Goal: Task Accomplishment & Management: Manage account settings

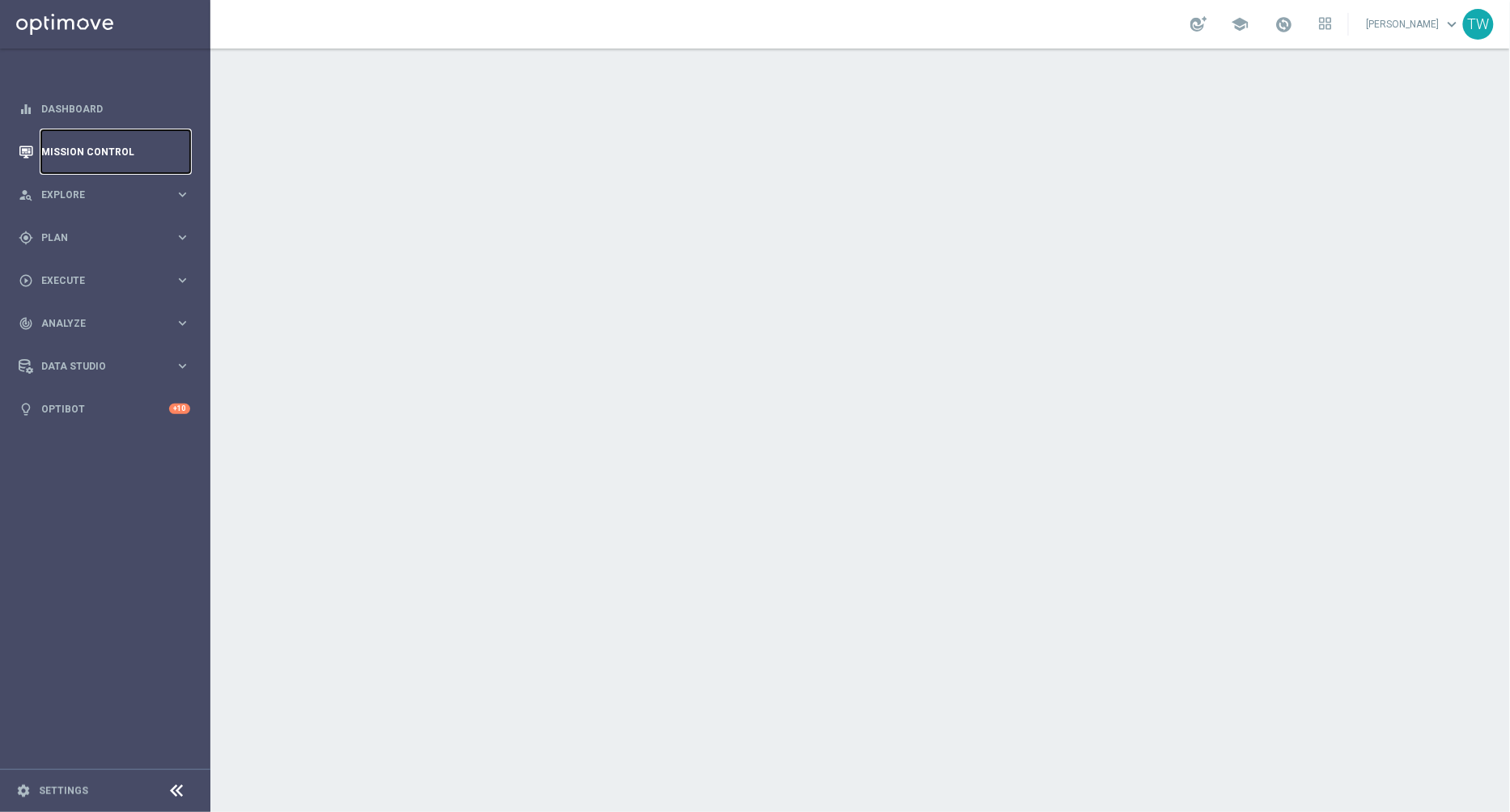
click at [83, 155] on link "Mission Control" at bounding box center [116, 151] width 149 height 43
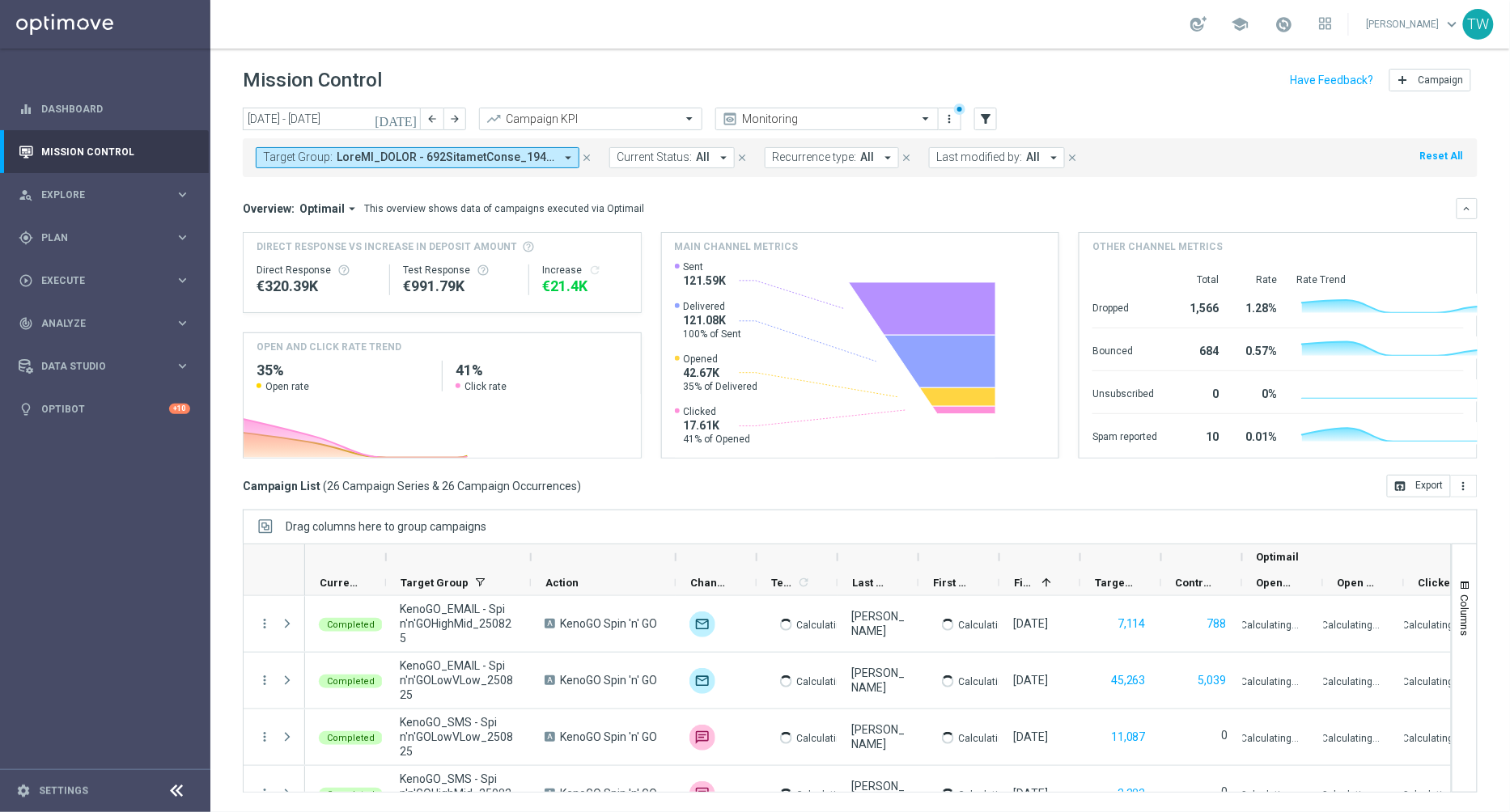
click at [565, 155] on icon "arrow_drop_down" at bounding box center [568, 158] width 15 height 15
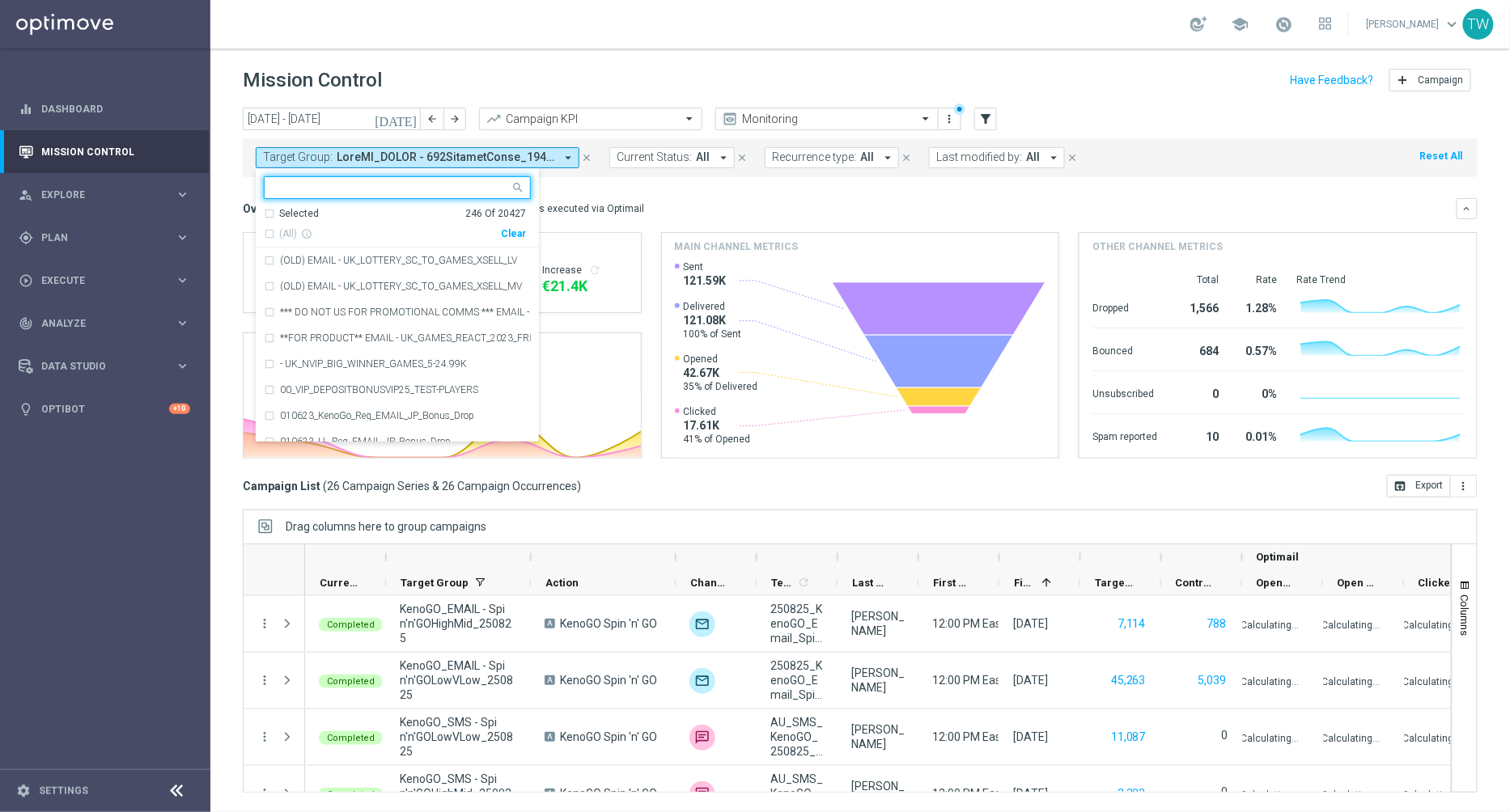
click at [0, 0] on div "Clear" at bounding box center [0, 0] width 0 height 0
click at [386, 182] on input "text" at bounding box center [391, 189] width 237 height 14
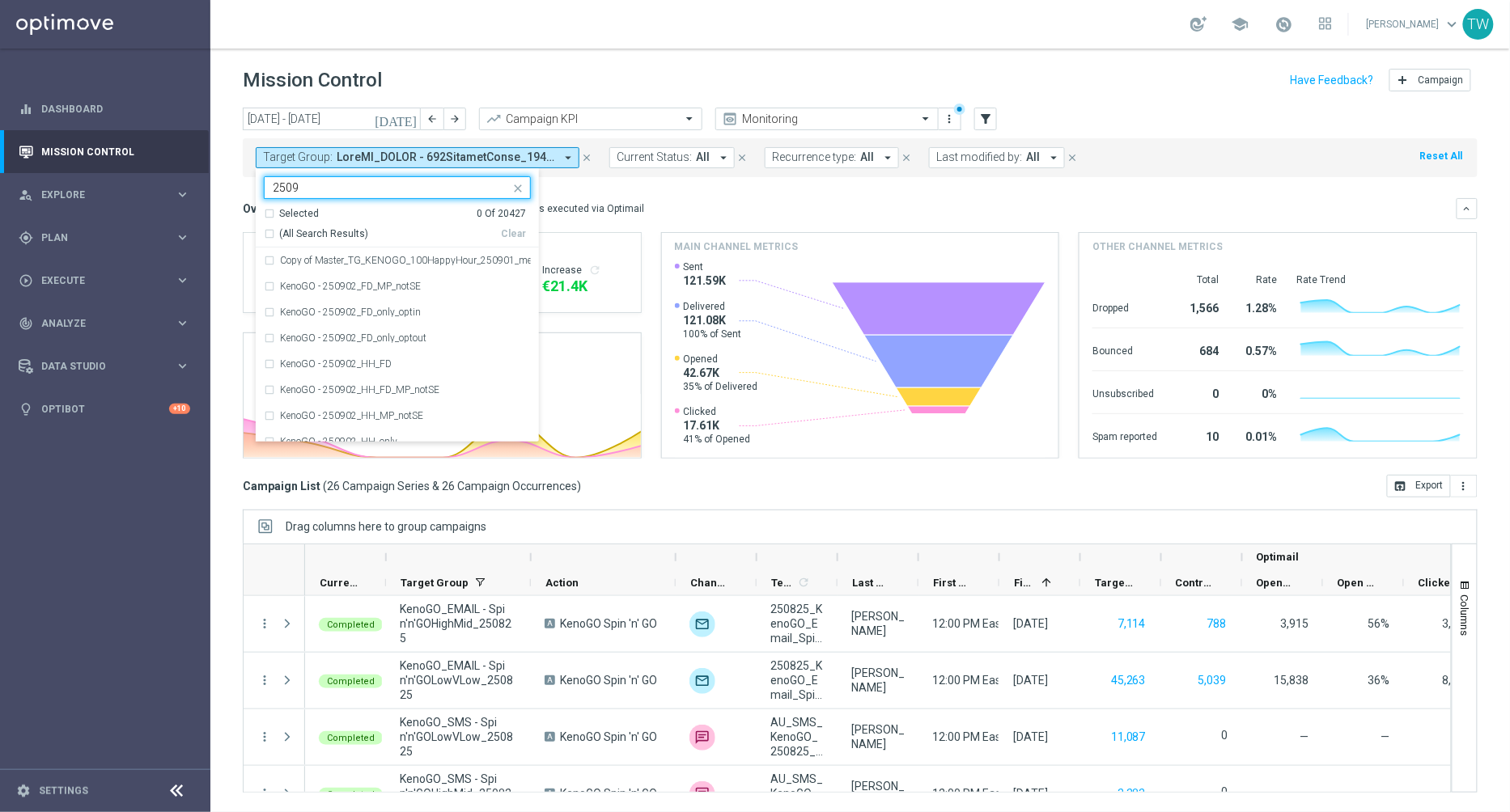
click at [351, 230] on span "(All Search Results)" at bounding box center [324, 234] width 89 height 14
type input "2509"
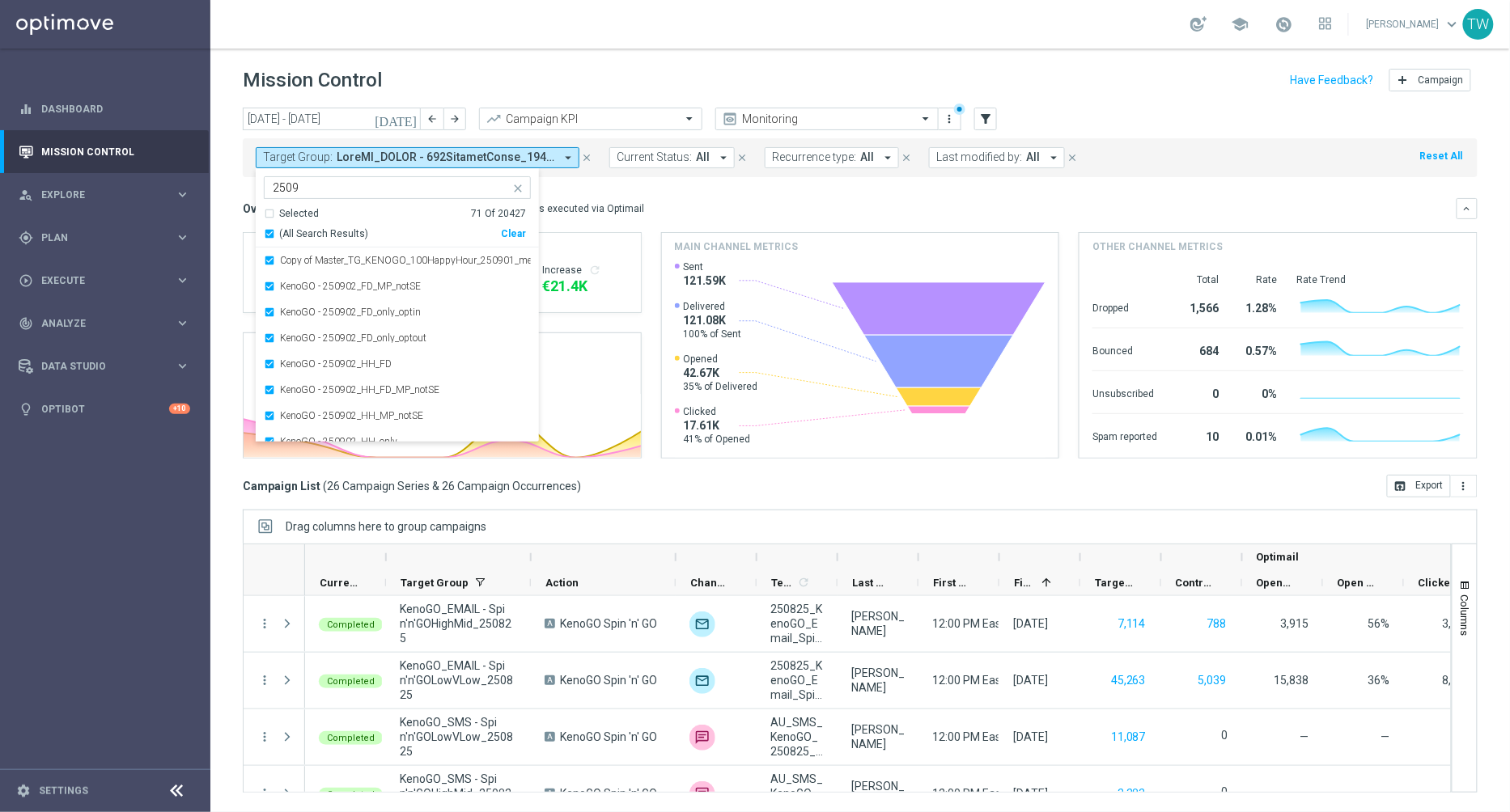
click at [405, 120] on icon "[DATE]" at bounding box center [396, 118] width 44 height 15
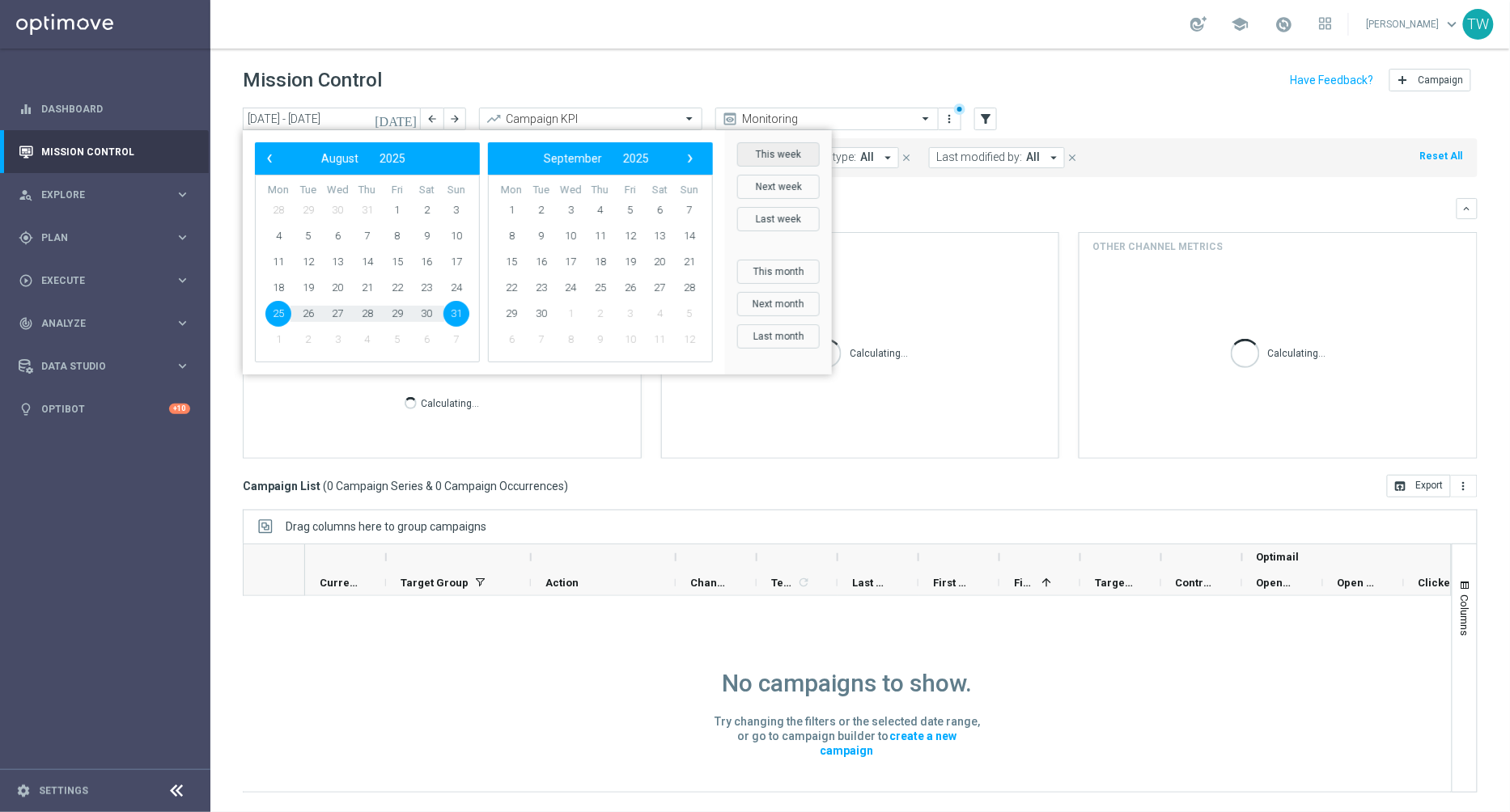
click at [788, 154] on button "This week" at bounding box center [777, 154] width 82 height 24
type input "[DATE] - [DATE]"
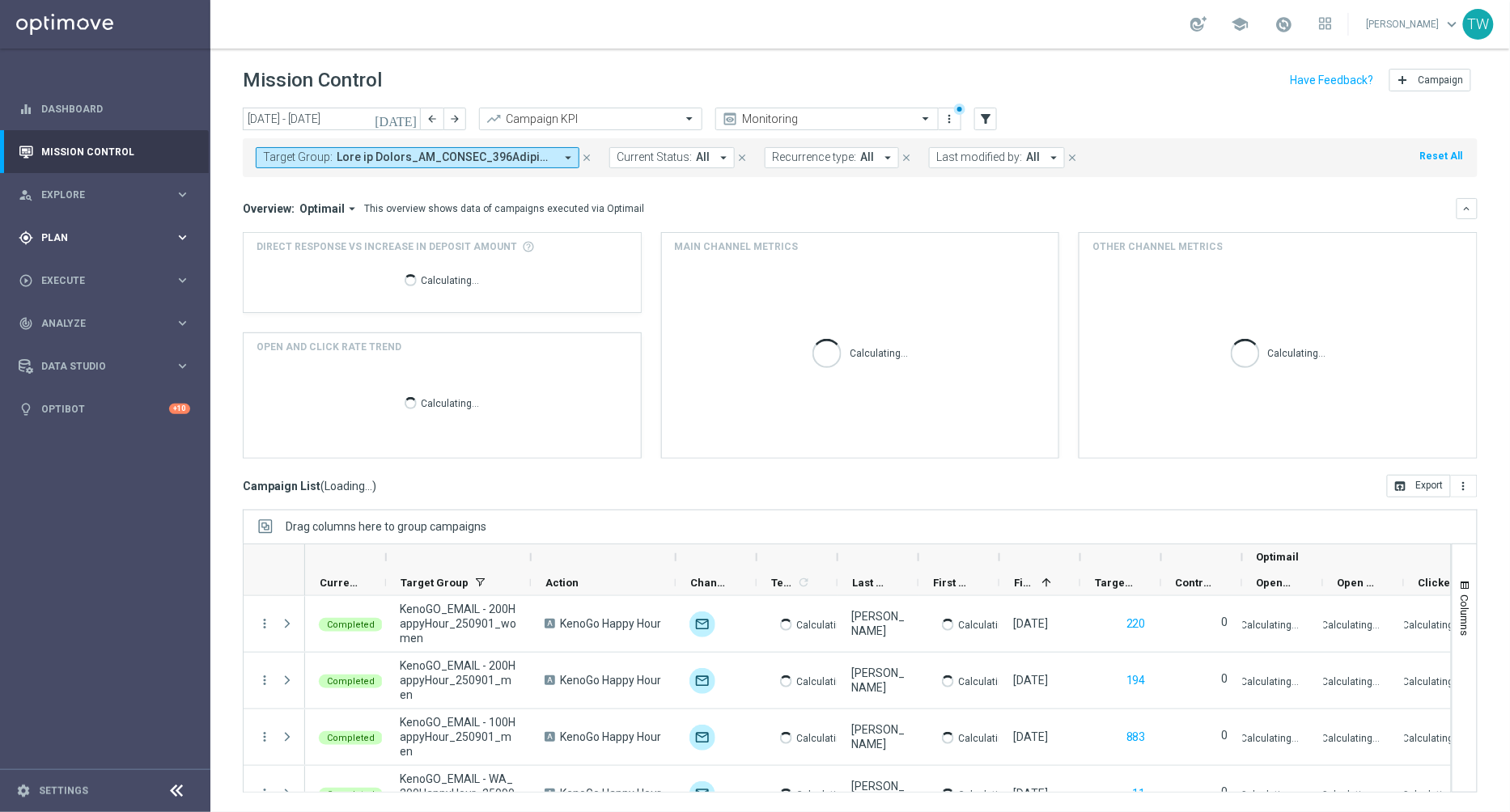
click at [133, 249] on div "gps_fixed Plan keyboard_arrow_right" at bounding box center [104, 237] width 208 height 43
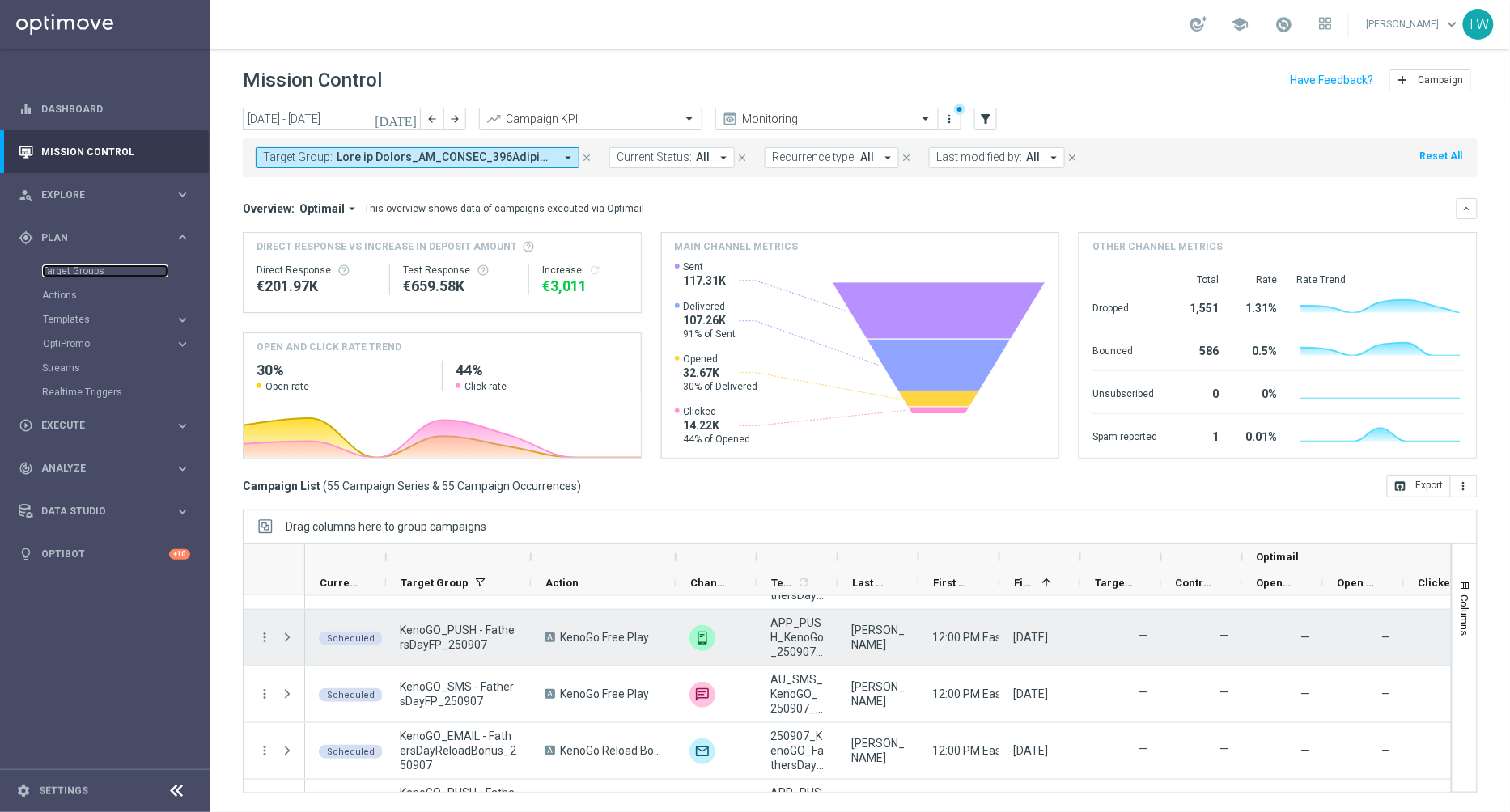
scroll to position [2917, 0]
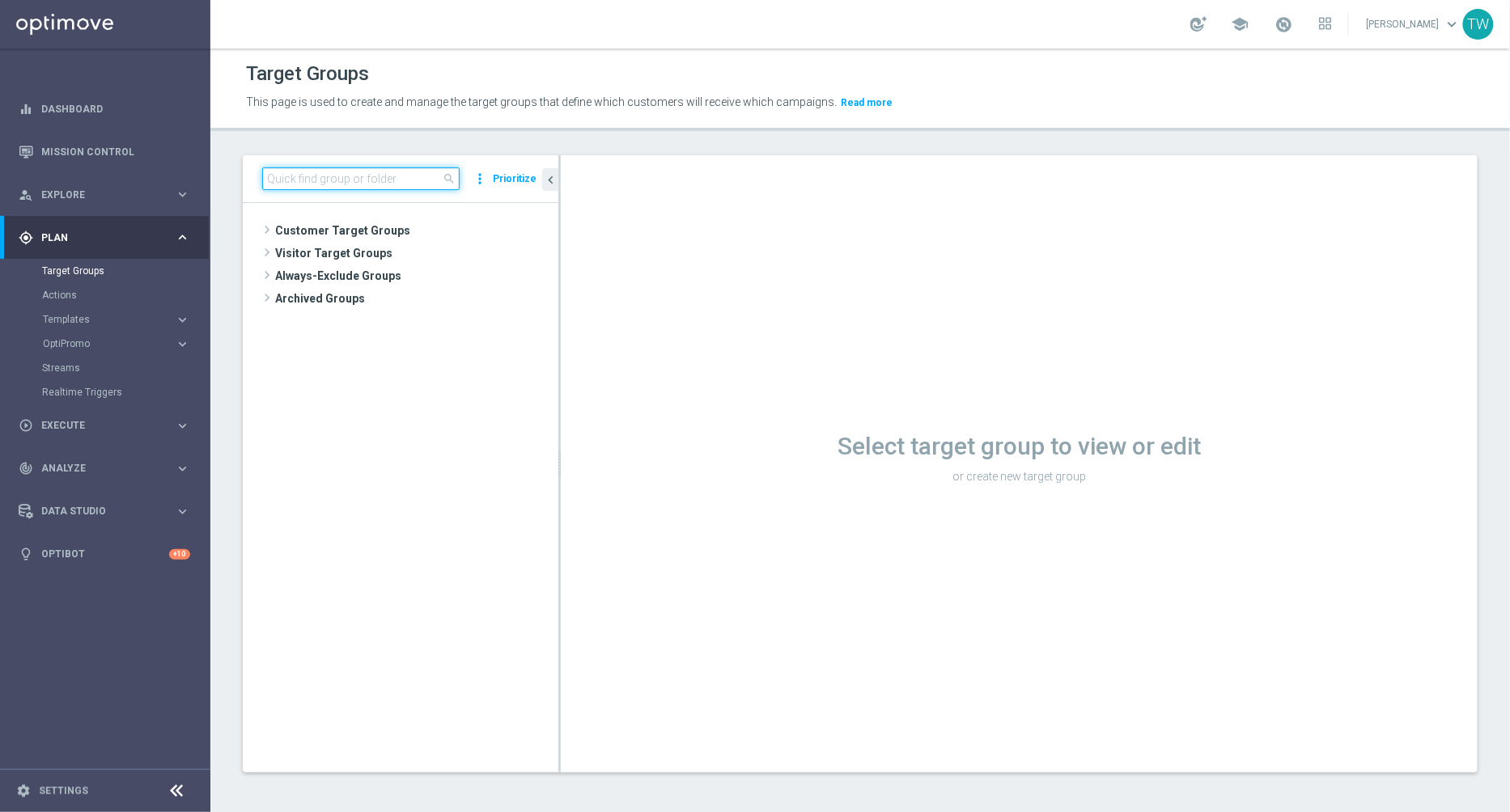
click at [304, 173] on input at bounding box center [360, 179] width 198 height 23
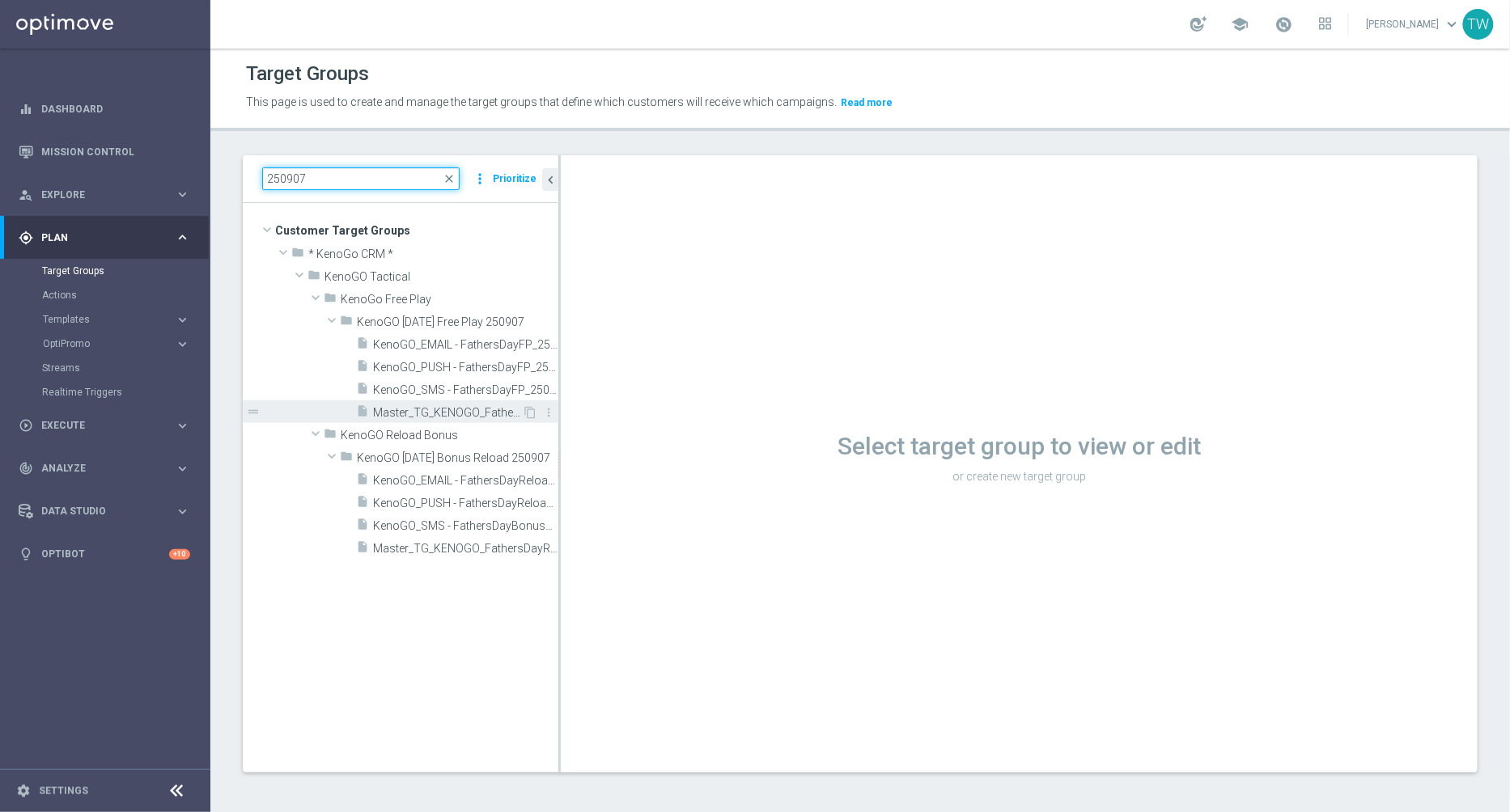
type input "250907"
click at [444, 411] on span "Master_TG_KENOGO_FathersDayFP_250907" at bounding box center [448, 413] width 149 height 14
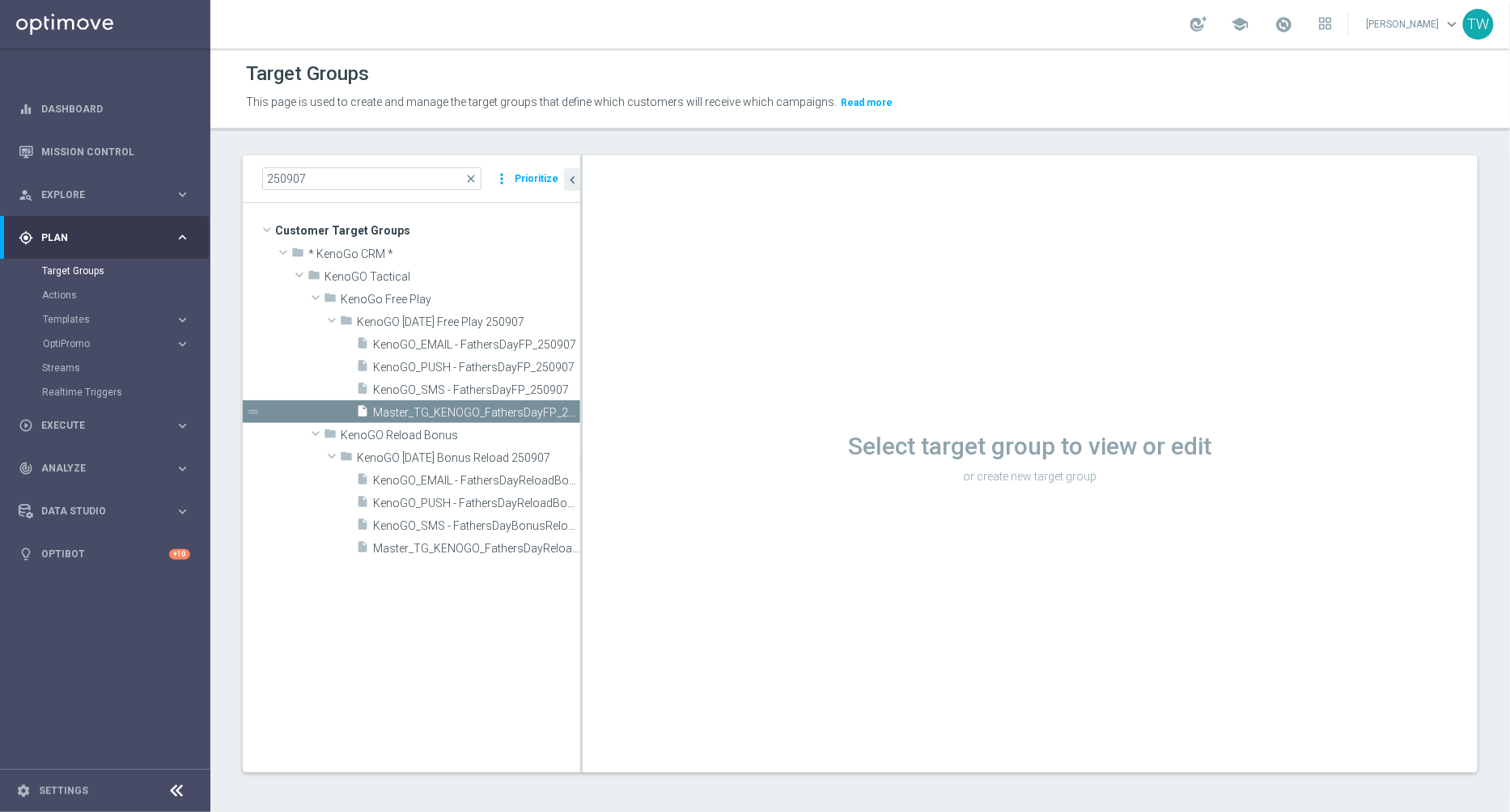
drag, startPoint x: 559, startPoint y: 449, endPoint x: 597, endPoint y: 441, distance: 38.8
click at [583, 441] on div at bounding box center [581, 464] width 2 height 617
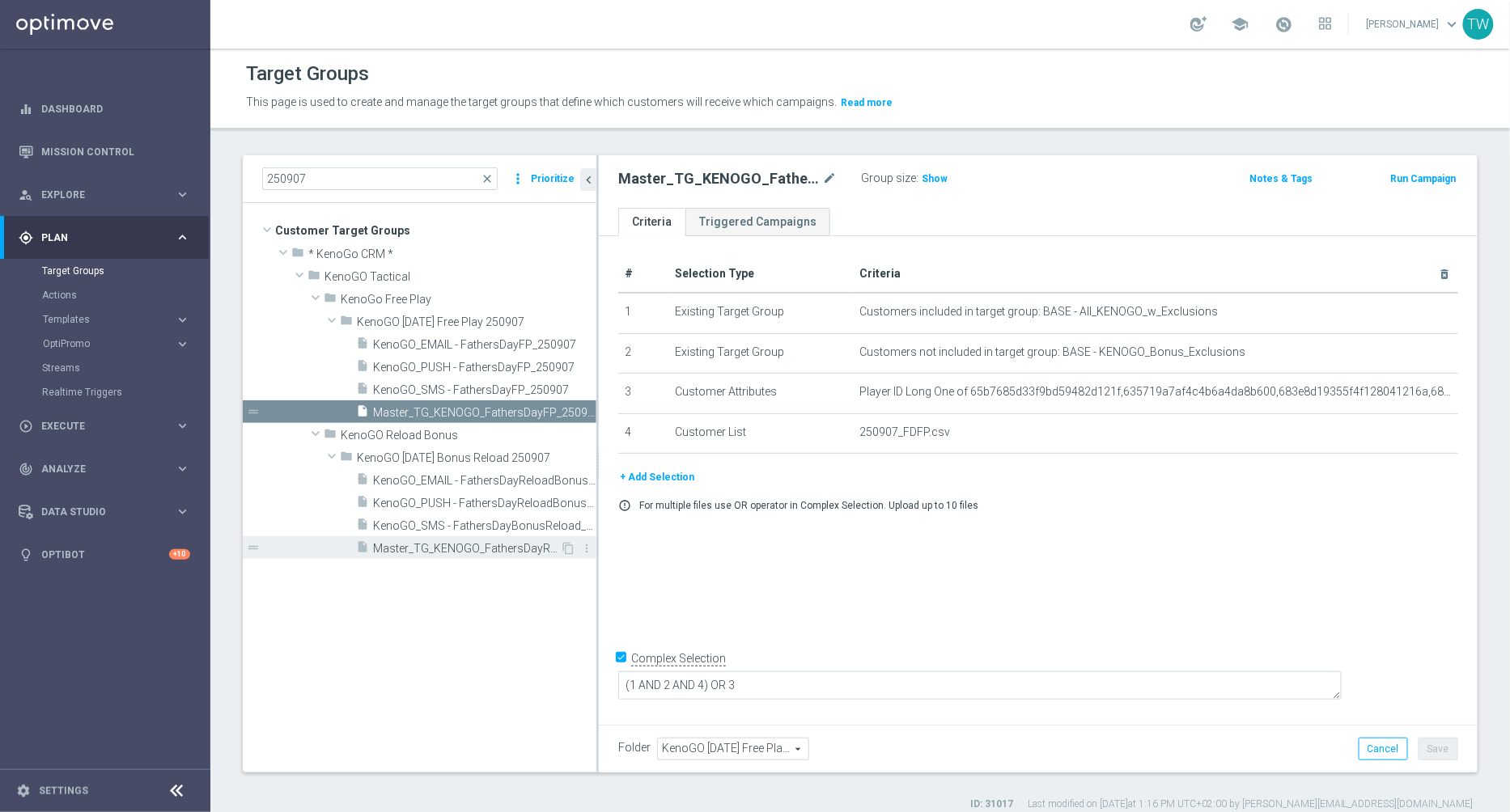
click at [447, 548] on span "Master_TG_KENOGO_FathersDayReloadBonus_250907" at bounding box center [467, 549] width 187 height 14
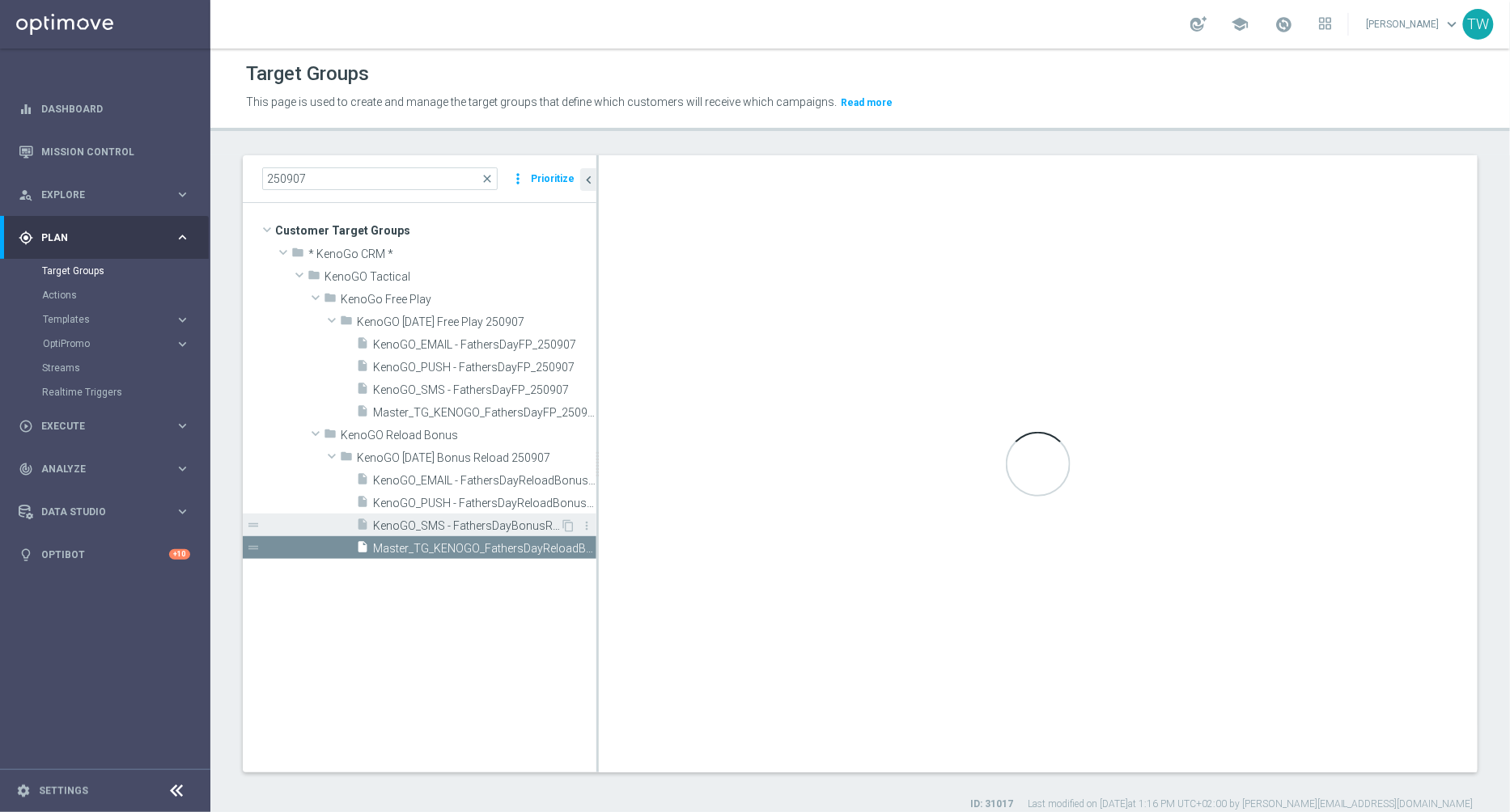
type input "KenoGO Father's Day Bonus Reload 250907"
